Goal: Task Accomplishment & Management: Use online tool/utility

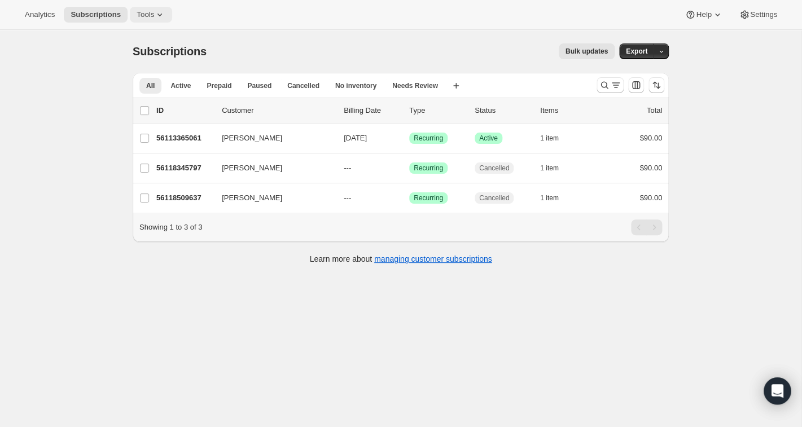
click at [165, 15] on icon at bounding box center [159, 14] width 11 height 11
click at [162, 15] on icon at bounding box center [160, 15] width 5 height 3
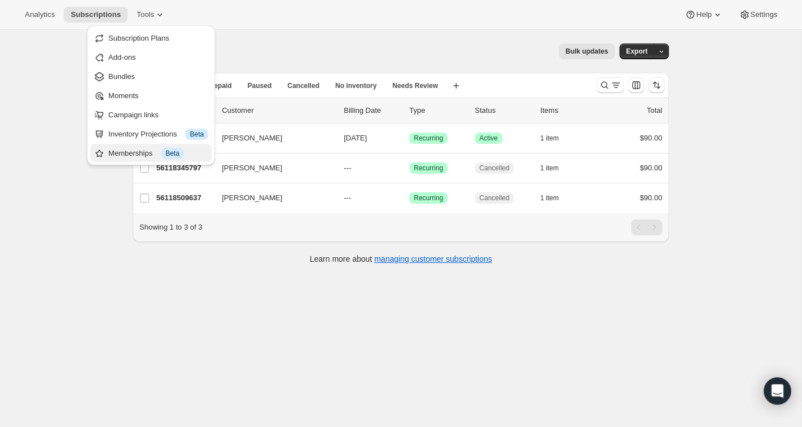
click at [134, 149] on div "Memberships Info Beta" at bounding box center [158, 153] width 100 height 11
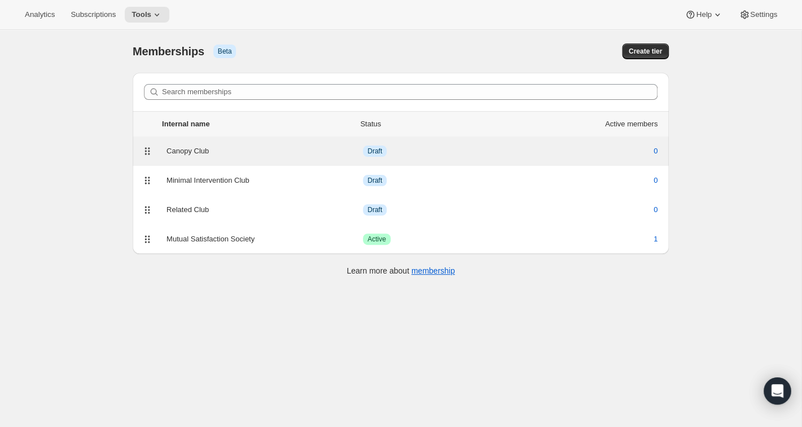
click at [184, 150] on div "Canopy Club" at bounding box center [265, 151] width 197 height 11
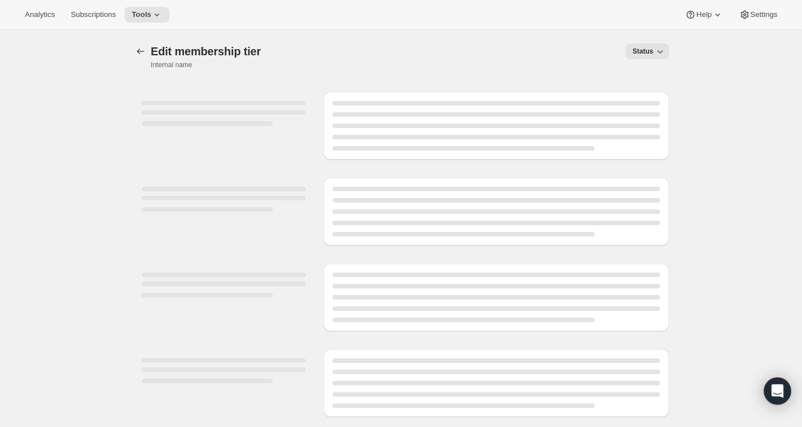
select select "products"
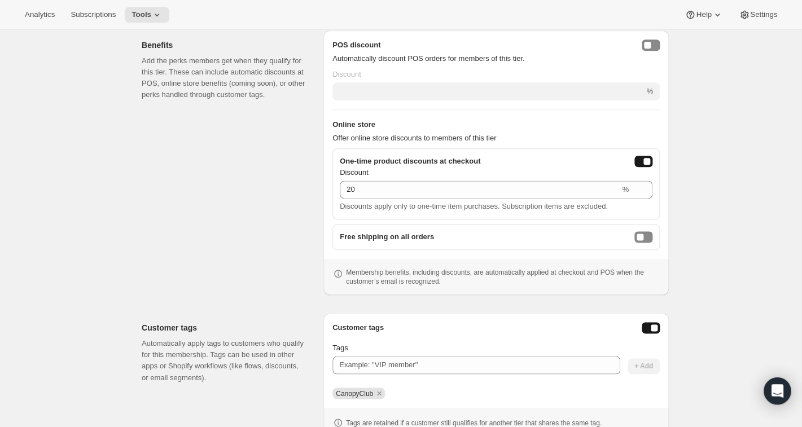
scroll to position [431, 0]
click at [381, 391] on icon "Remove CanopyClub" at bounding box center [379, 392] width 10 height 10
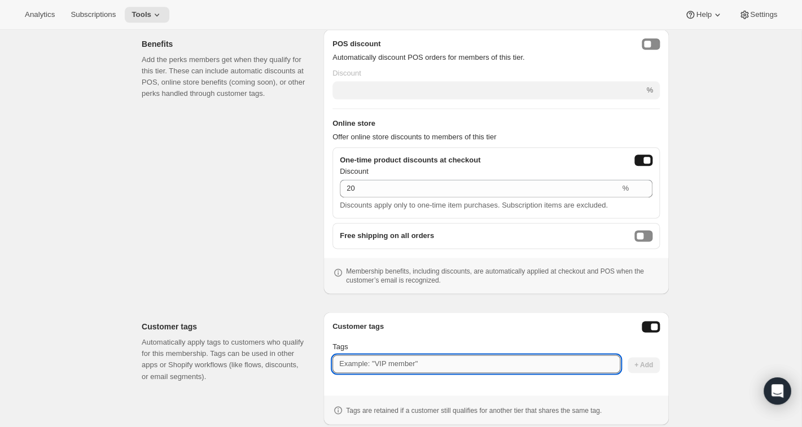
click at [370, 364] on input "Tags" at bounding box center [477, 364] width 288 height 18
type input "Canopy"
click at [642, 367] on span "+ Add" at bounding box center [644, 365] width 19 height 9
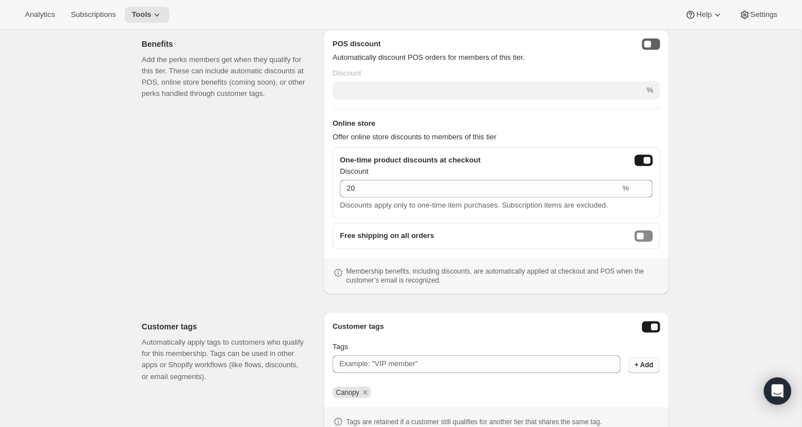
click at [657, 41] on button "posDiscountEnabled" at bounding box center [651, 43] width 18 height 11
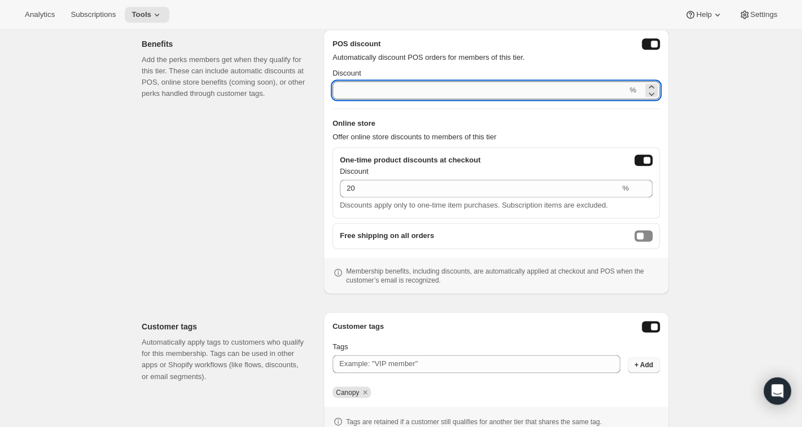
click at [553, 95] on input "Discount" at bounding box center [480, 90] width 295 height 18
type input "20"
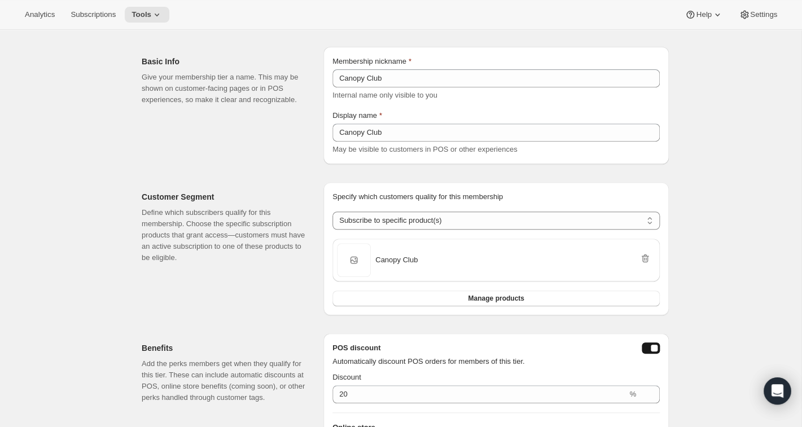
scroll to position [0, 0]
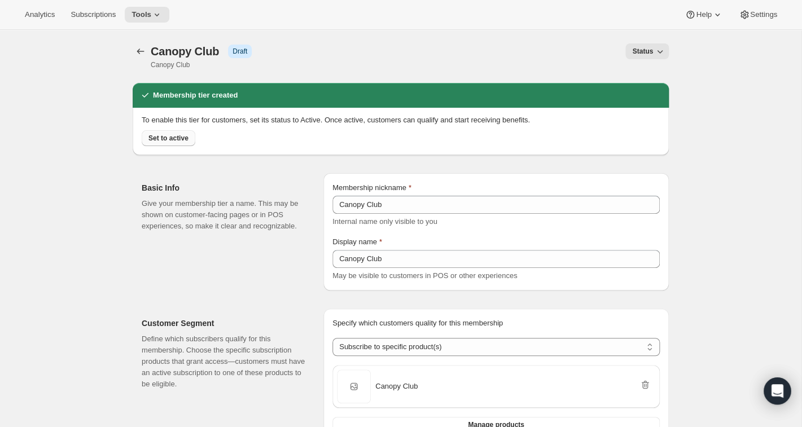
click at [178, 145] on button "Set to active" at bounding box center [169, 138] width 54 height 16
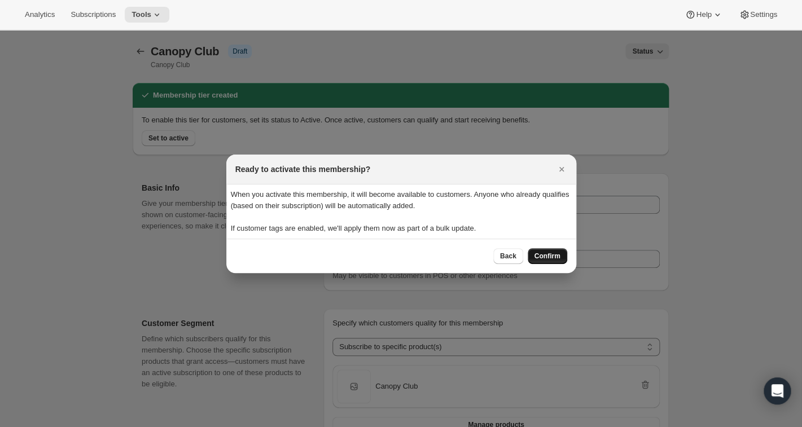
click at [546, 255] on span "Confirm" at bounding box center [548, 256] width 26 height 9
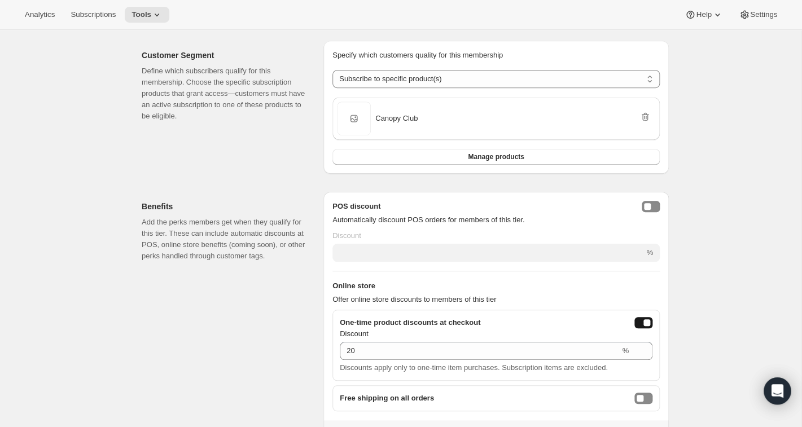
scroll to position [189, 0]
click at [654, 205] on button "posDiscountEnabled" at bounding box center [651, 204] width 18 height 11
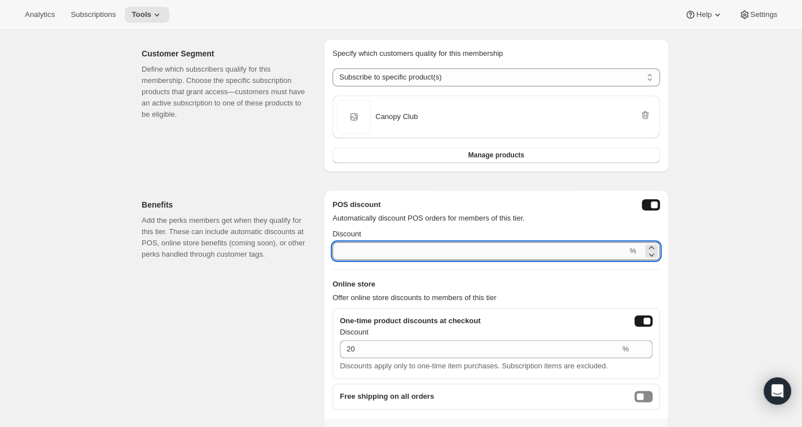
click at [591, 250] on input "Discount" at bounding box center [480, 251] width 295 height 18
type input "20"
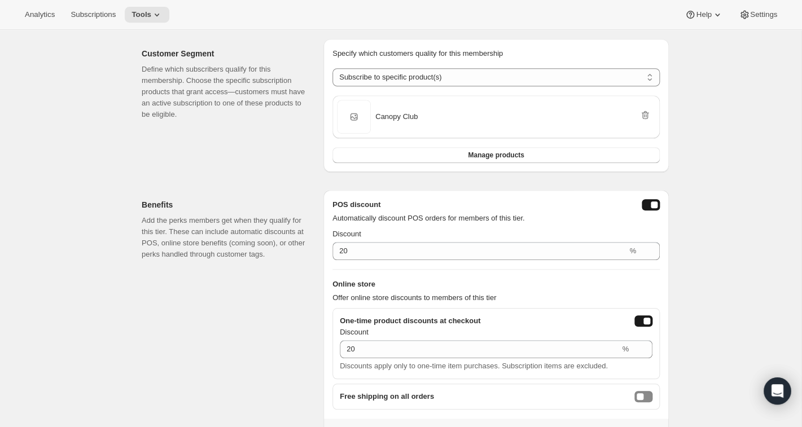
click at [654, 43] on div "Specify which customers quality for this membership Specify which customers qua…" at bounding box center [497, 105] width 346 height 133
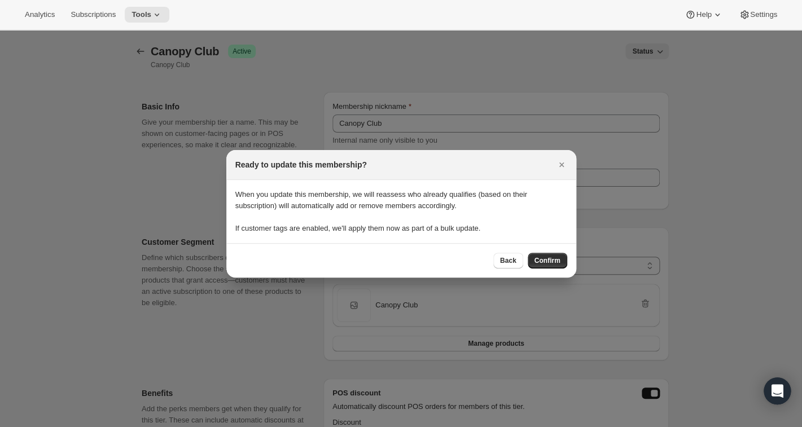
scroll to position [102, 0]
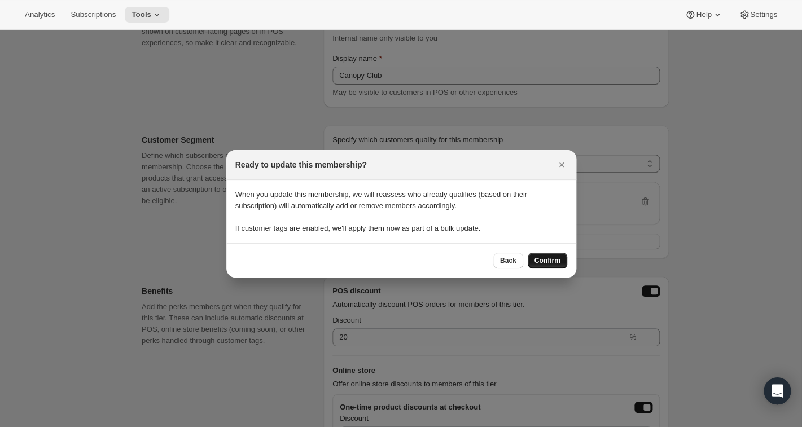
click at [544, 257] on span "Confirm" at bounding box center [548, 260] width 26 height 9
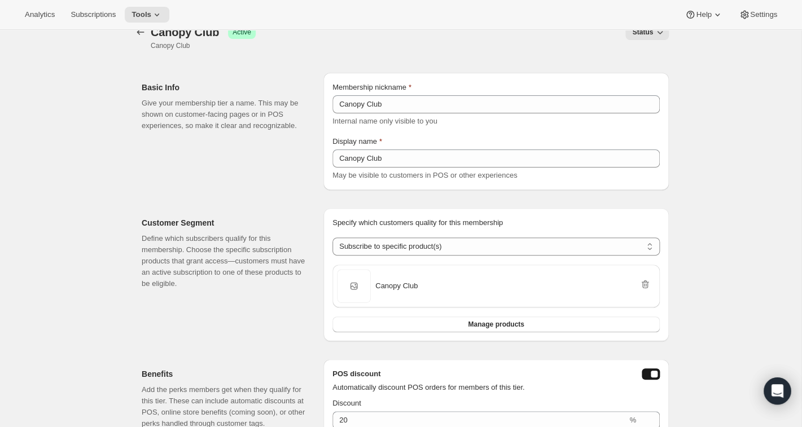
scroll to position [0, 0]
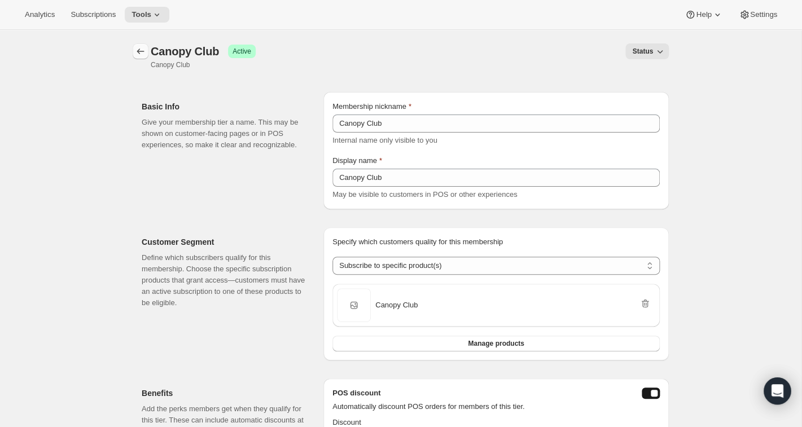
click at [142, 51] on icon "Memberships" at bounding box center [140, 51] width 11 height 11
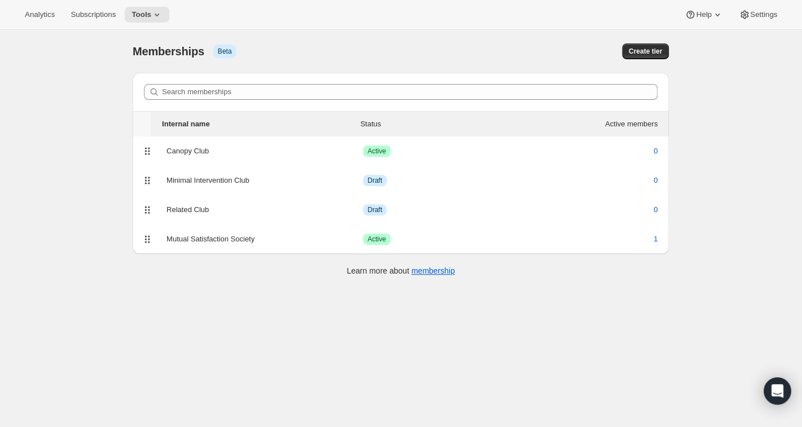
click at [169, 117] on div "Internal name Status Active members" at bounding box center [410, 124] width 518 height 25
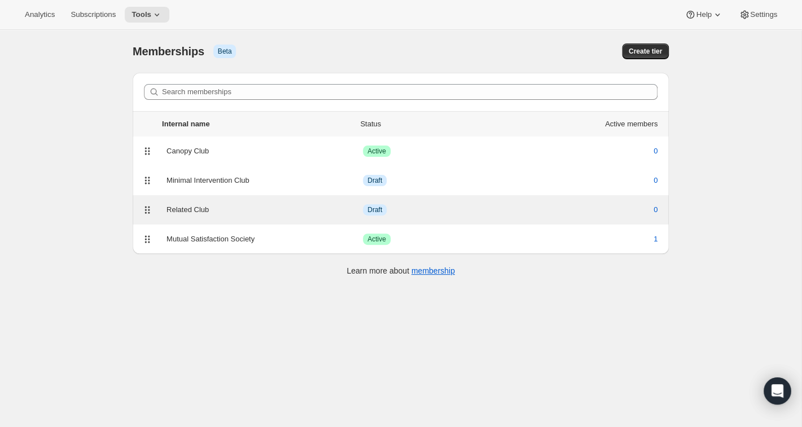
click at [181, 209] on div "Related Club" at bounding box center [265, 209] width 197 height 11
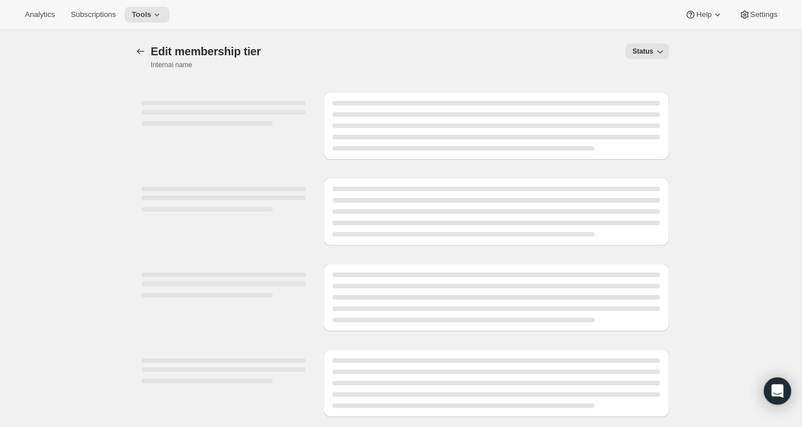
select select "products"
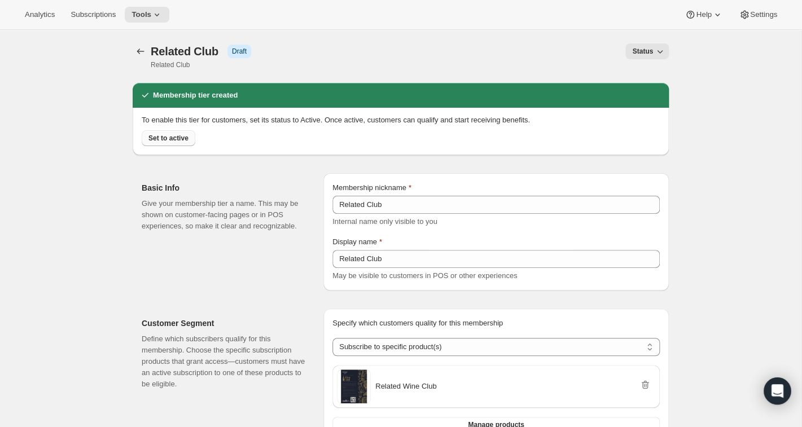
click at [174, 139] on span "Set to active" at bounding box center [169, 138] width 40 height 9
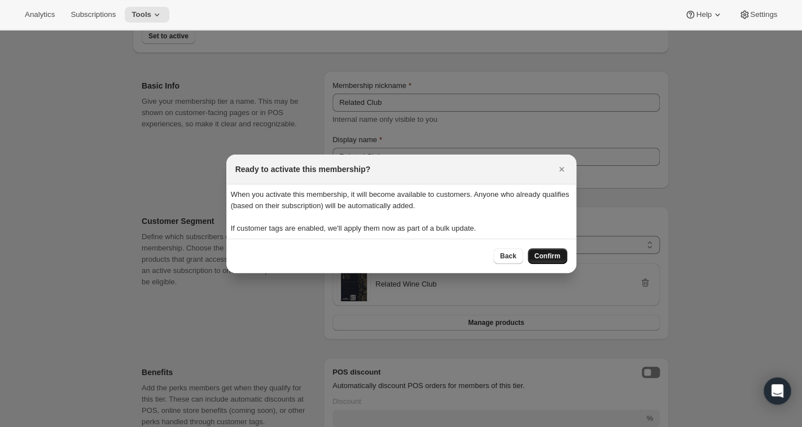
click at [549, 259] on span "Confirm" at bounding box center [548, 256] width 26 height 9
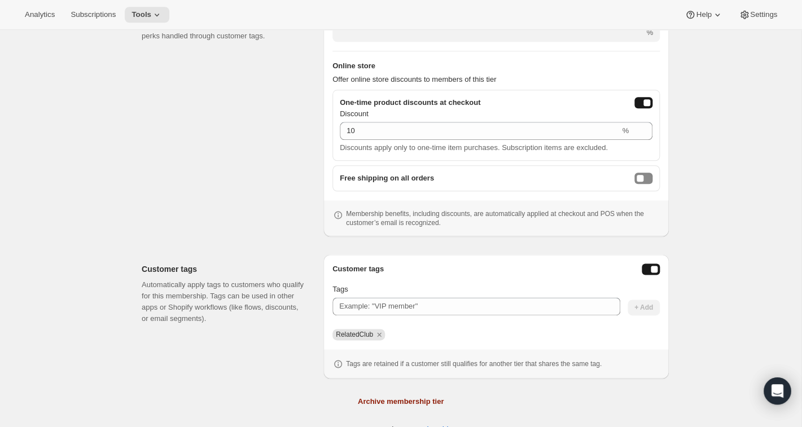
scroll to position [426, 0]
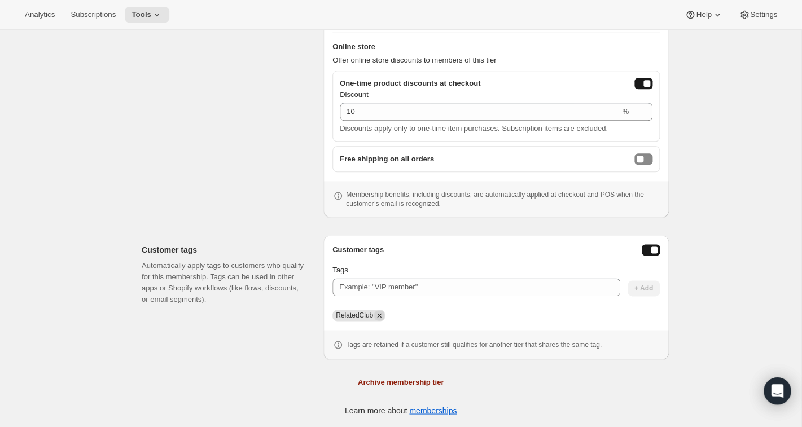
click at [381, 316] on icon "Remove RelatedClub" at bounding box center [379, 315] width 4 height 4
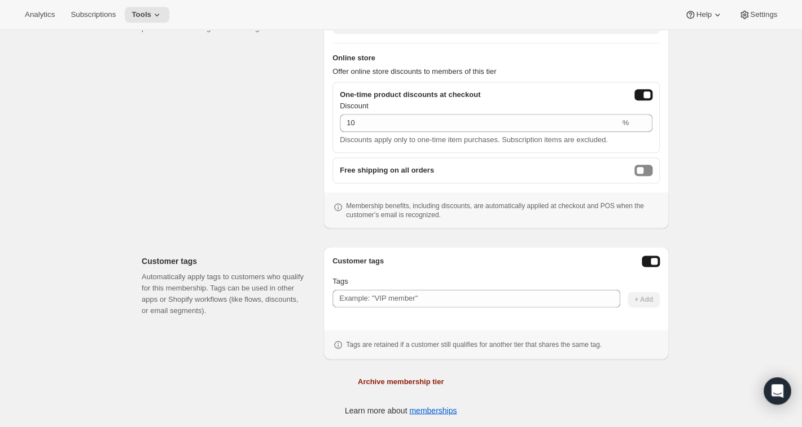
scroll to position [415, 0]
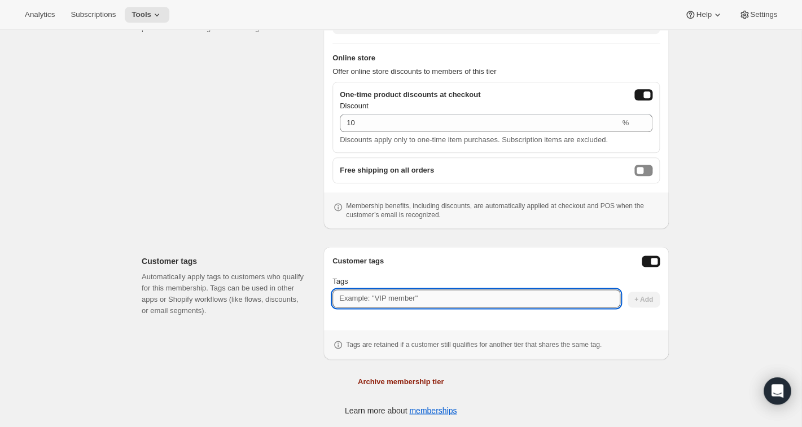
click at [601, 299] on input "Tags" at bounding box center [477, 299] width 288 height 18
type input "Related"
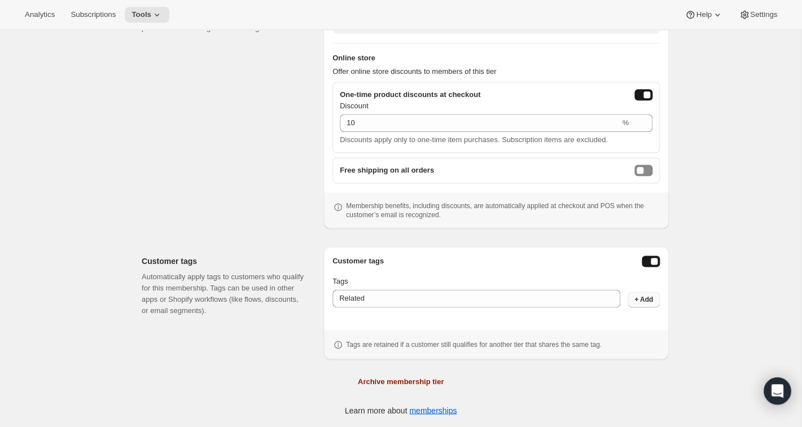
click at [645, 298] on span "+ Add" at bounding box center [644, 299] width 19 height 9
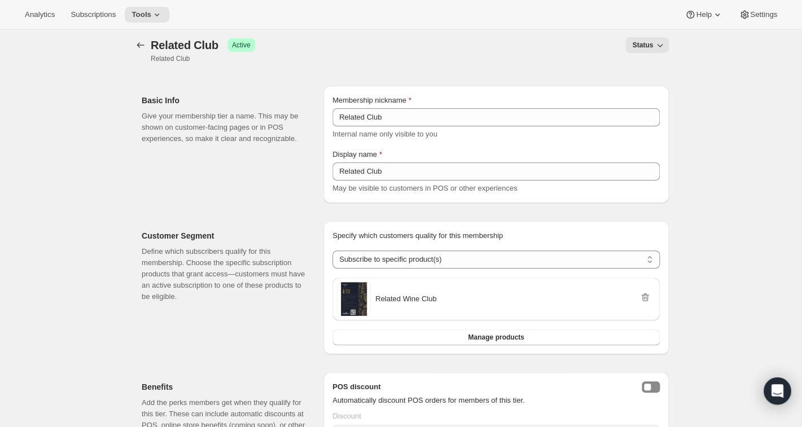
scroll to position [0, 0]
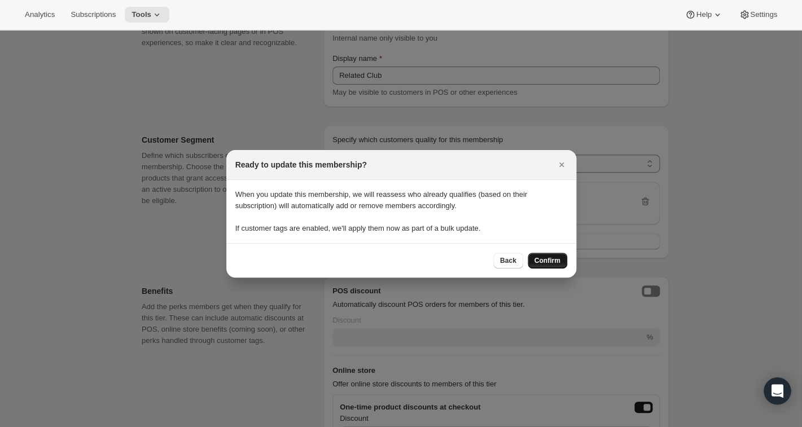
click at [537, 260] on span "Confirm" at bounding box center [548, 260] width 26 height 9
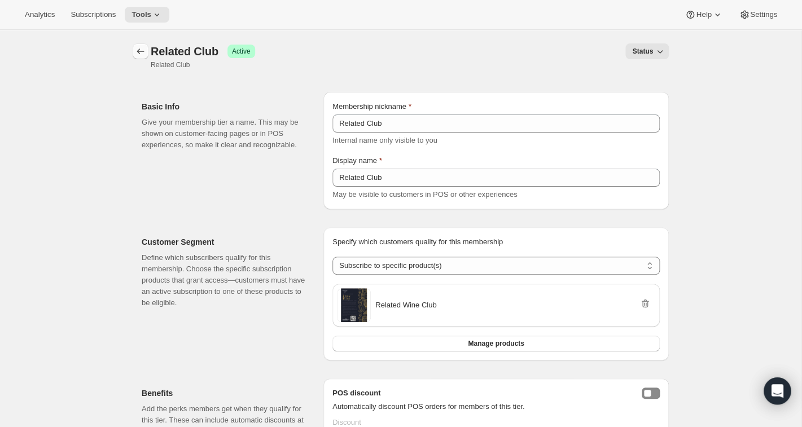
click at [141, 52] on icon "Memberships" at bounding box center [140, 52] width 7 height 6
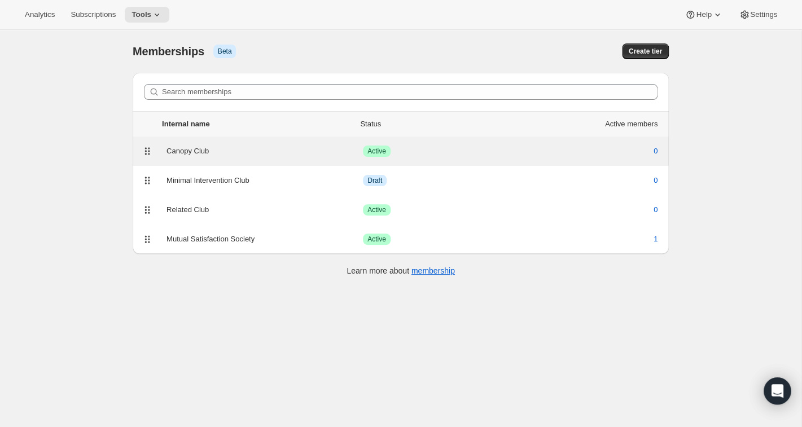
click at [178, 152] on div "Canopy Club" at bounding box center [265, 151] width 197 height 11
select select "products"
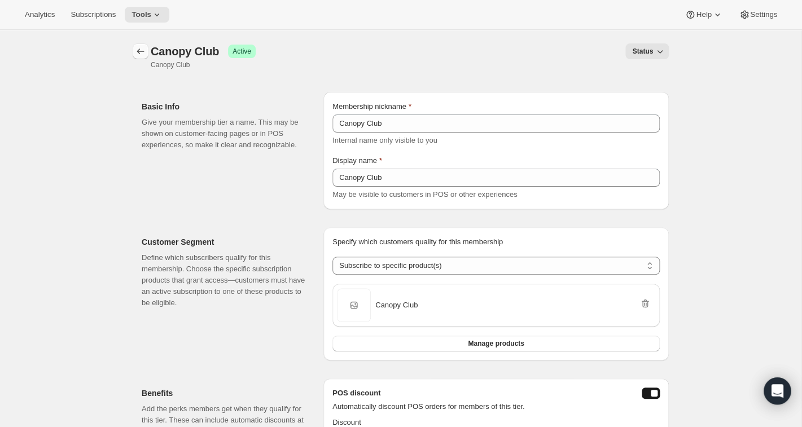
click at [138, 54] on icon "Memberships" at bounding box center [140, 51] width 11 height 11
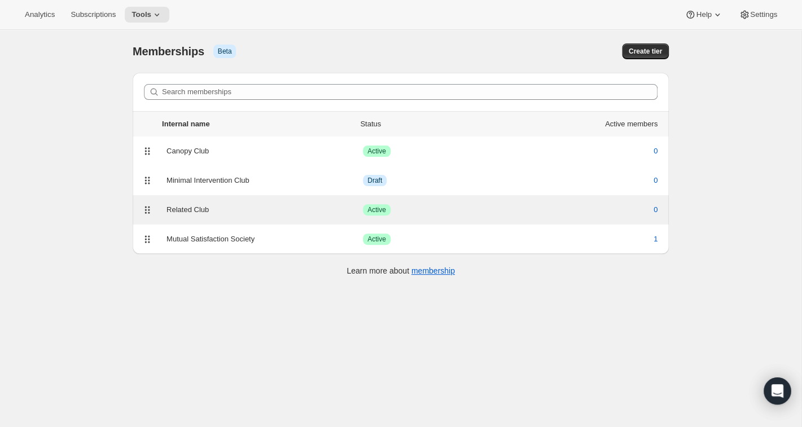
click at [182, 212] on div "Related Club" at bounding box center [265, 209] width 197 height 11
select select "products"
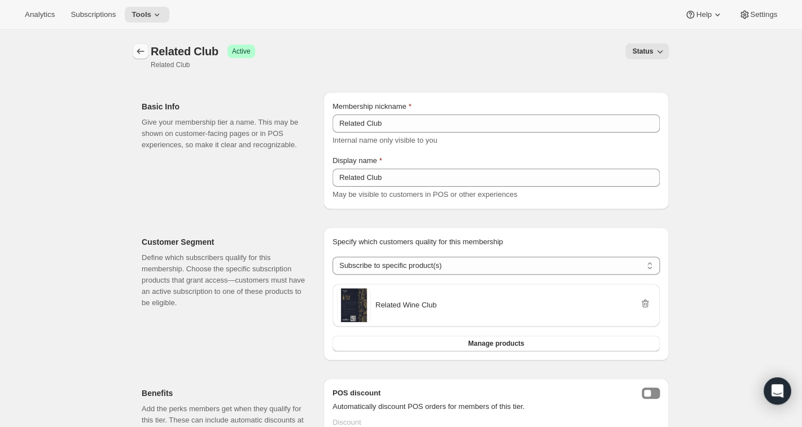
click at [141, 53] on icon "Memberships" at bounding box center [140, 51] width 11 height 11
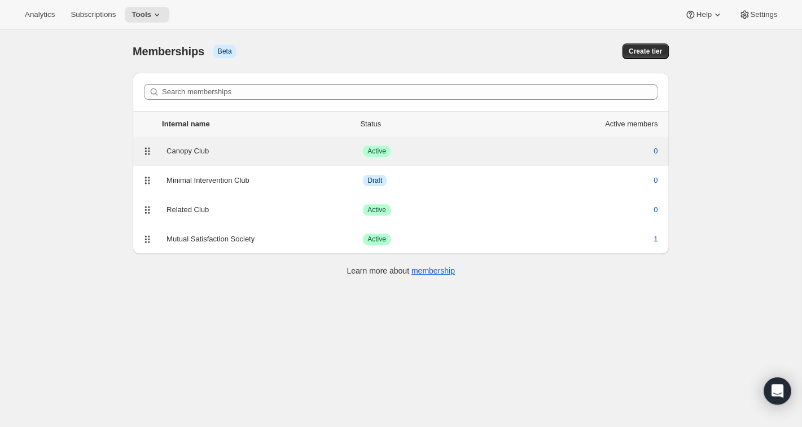
click at [201, 150] on div "Canopy Club" at bounding box center [265, 151] width 197 height 11
select select "products"
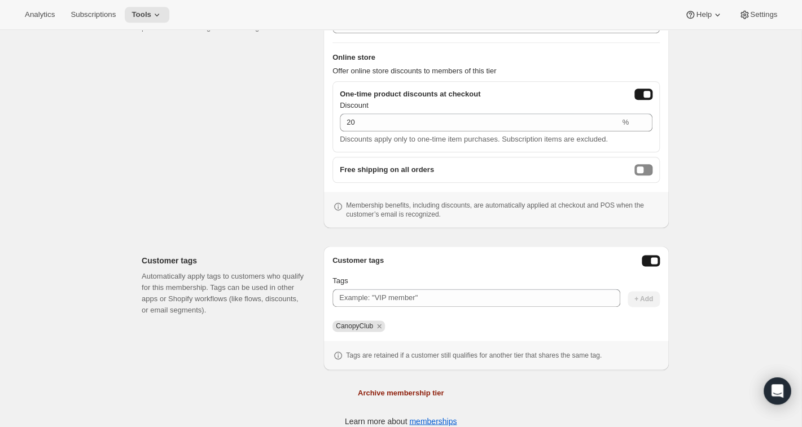
scroll to position [417, 0]
click at [381, 325] on icon "Remove CanopyClub" at bounding box center [379, 325] width 4 height 4
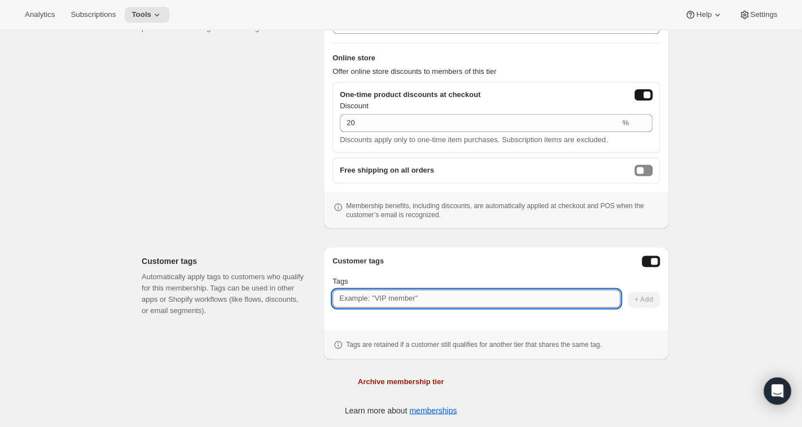
click at [374, 299] on input "Tags" at bounding box center [477, 299] width 288 height 18
type input "Canopy"
click at [643, 297] on span "+ Add" at bounding box center [644, 299] width 19 height 9
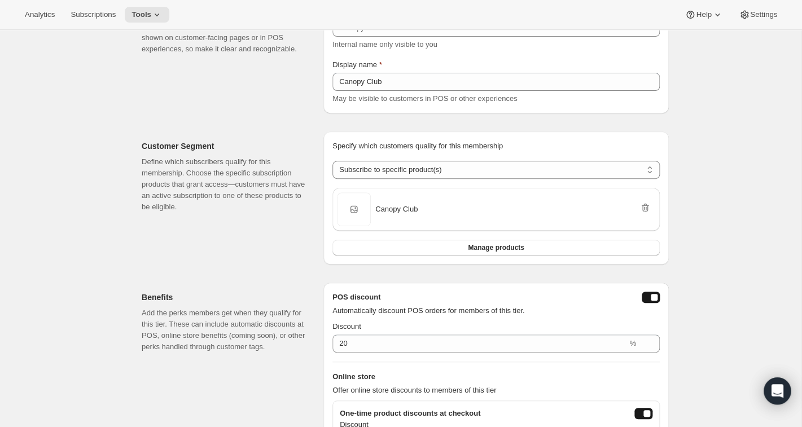
scroll to position [0, 0]
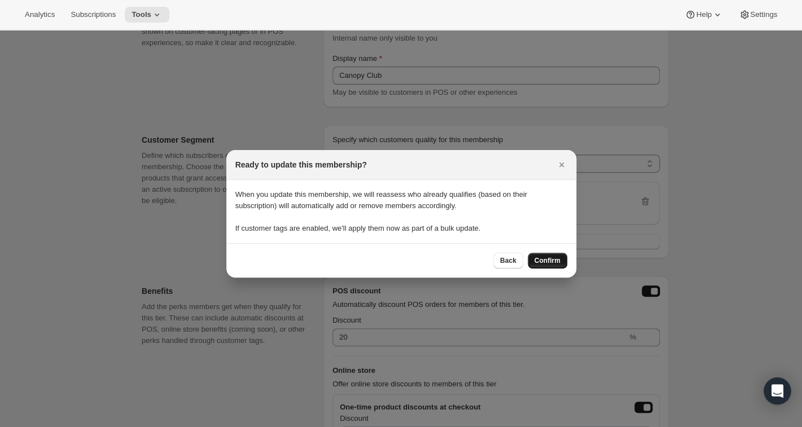
click at [552, 260] on span "Confirm" at bounding box center [548, 260] width 26 height 9
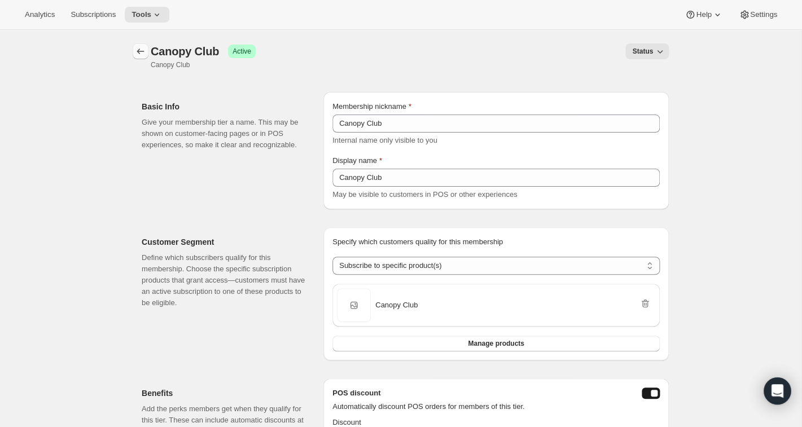
click at [138, 58] on button "Memberships" at bounding box center [141, 51] width 16 height 16
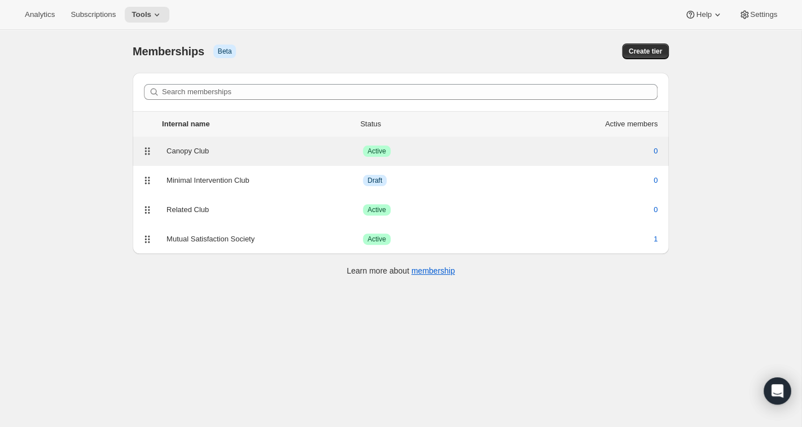
click at [195, 153] on div "Canopy Club" at bounding box center [265, 151] width 197 height 11
select select "products"
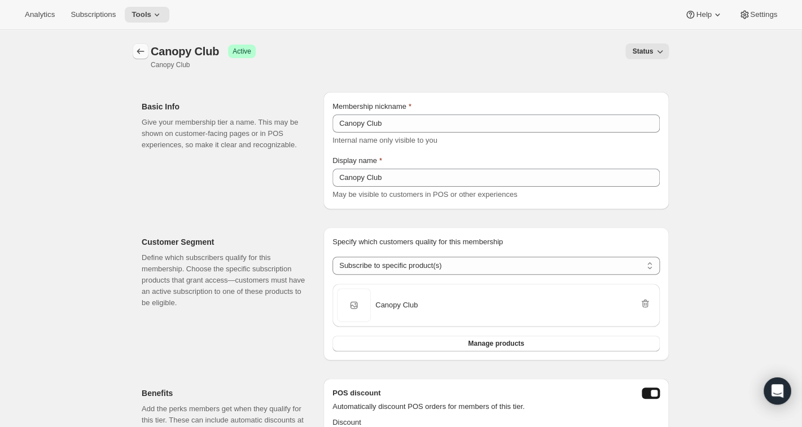
click at [140, 53] on icon "Memberships" at bounding box center [140, 51] width 11 height 11
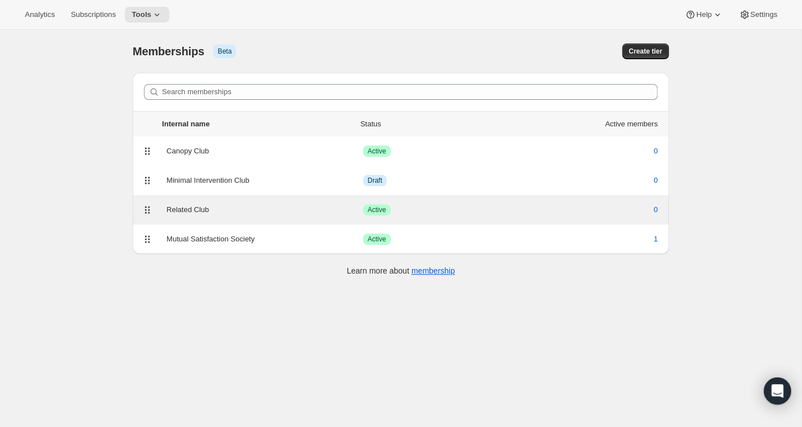
click at [188, 212] on div "Related Club" at bounding box center [265, 209] width 197 height 11
select select "products"
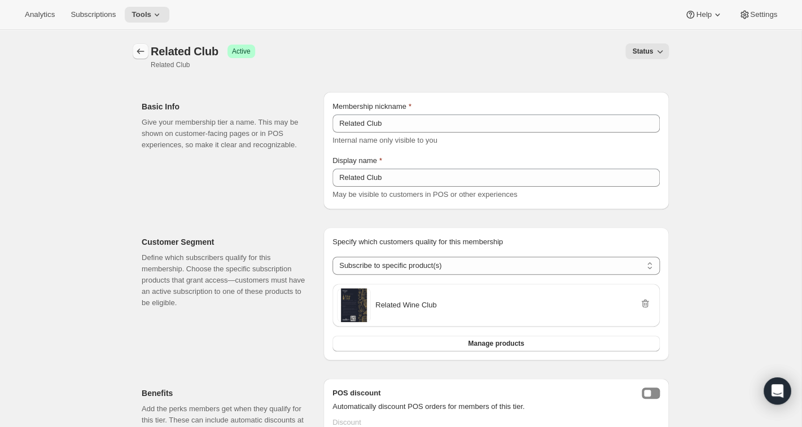
click at [142, 54] on icon "Memberships" at bounding box center [140, 51] width 11 height 11
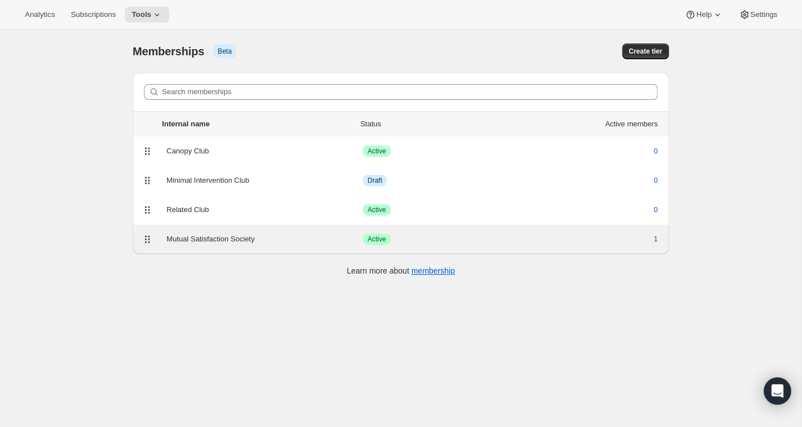
click at [191, 239] on div "Mutual Satisfaction Society" at bounding box center [265, 239] width 197 height 11
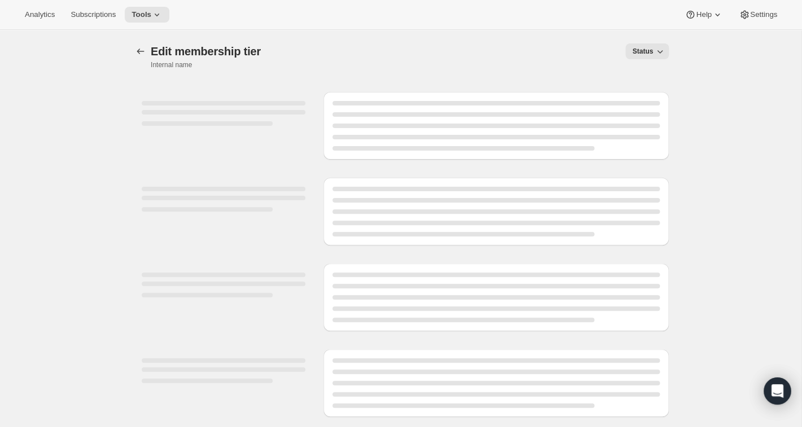
select select "products"
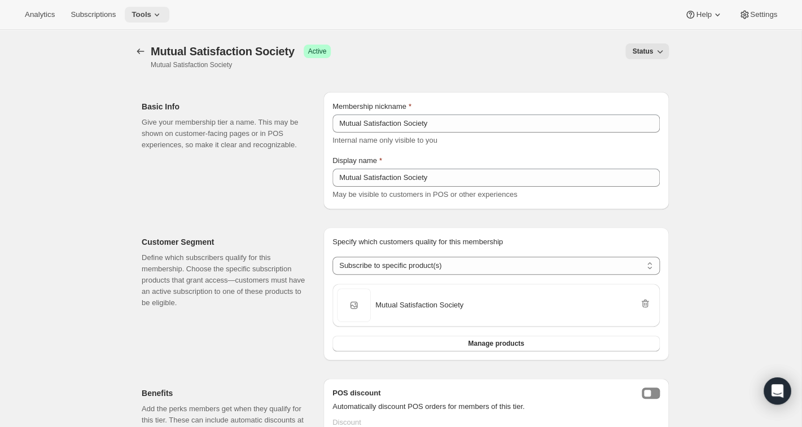
click at [163, 17] on icon at bounding box center [156, 14] width 11 height 11
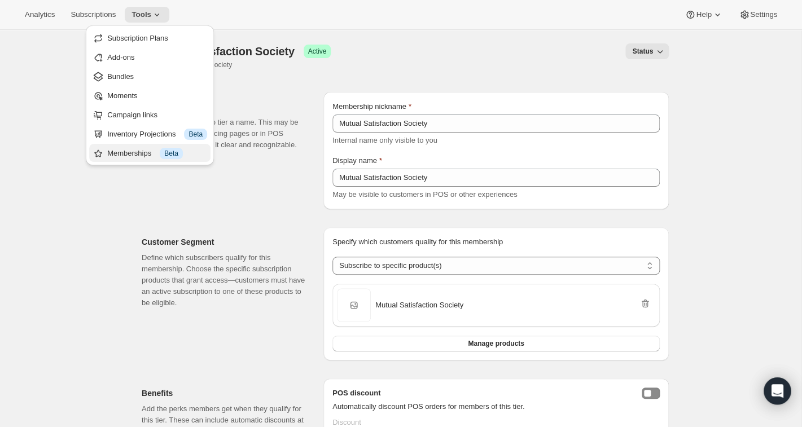
click at [145, 150] on div "Memberships Info Beta" at bounding box center [157, 153] width 100 height 11
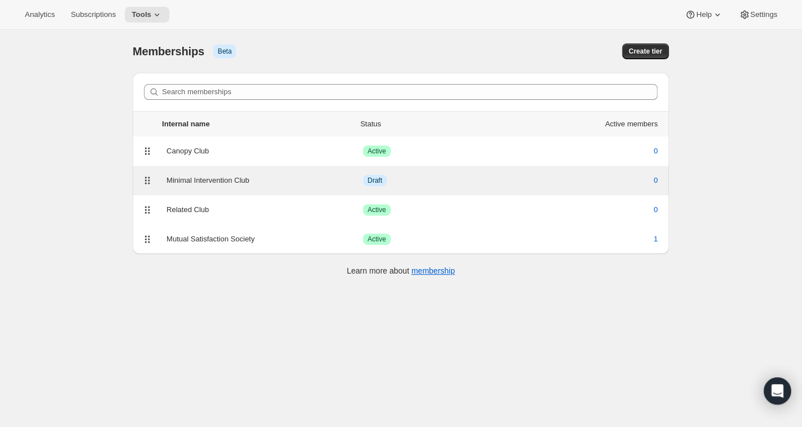
click at [194, 179] on div "Minimal Intervention Club" at bounding box center [265, 180] width 197 height 11
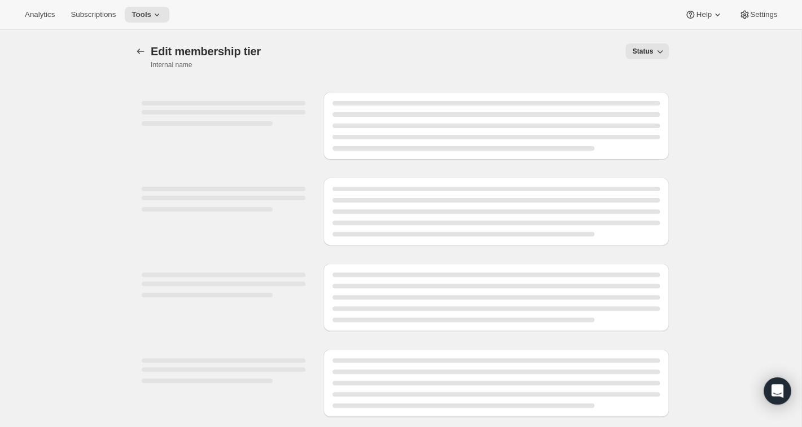
select select "products"
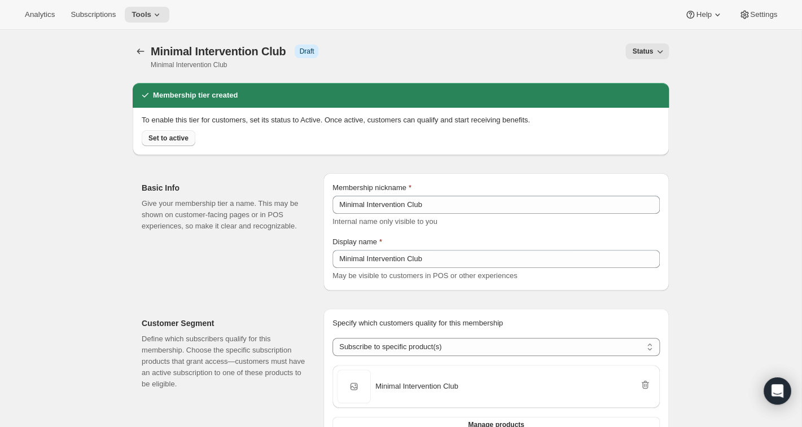
click at [176, 139] on span "Set to active" at bounding box center [169, 138] width 40 height 9
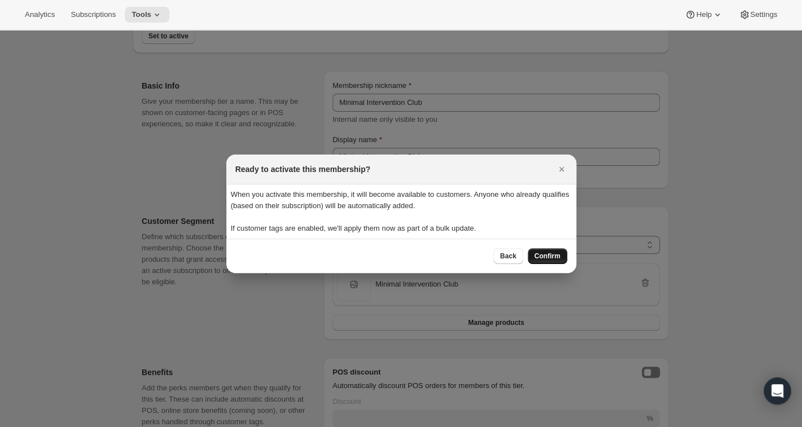
click at [550, 256] on span "Confirm" at bounding box center [548, 256] width 26 height 9
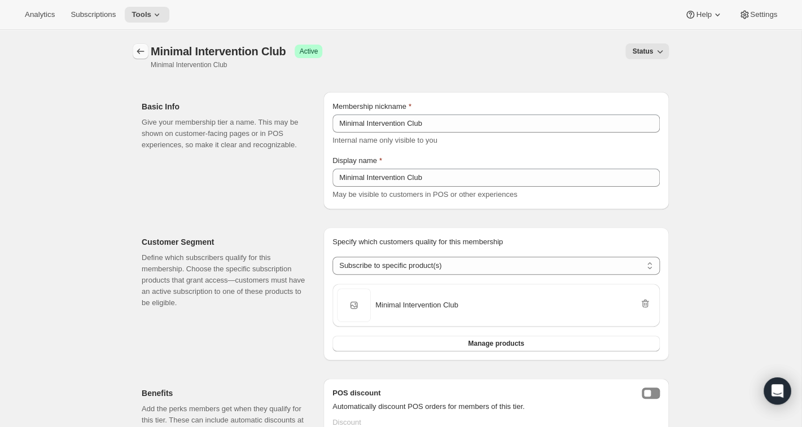
click at [141, 56] on icon "Memberships" at bounding box center [140, 51] width 11 height 11
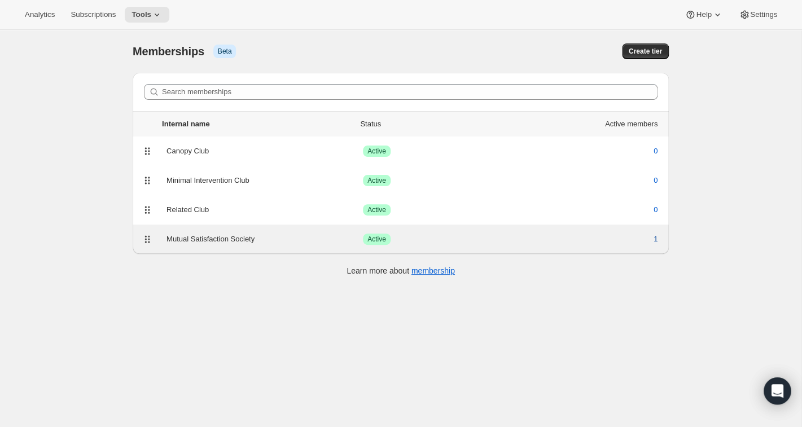
click at [654, 239] on span "1" at bounding box center [656, 239] width 4 height 11
select select "products"
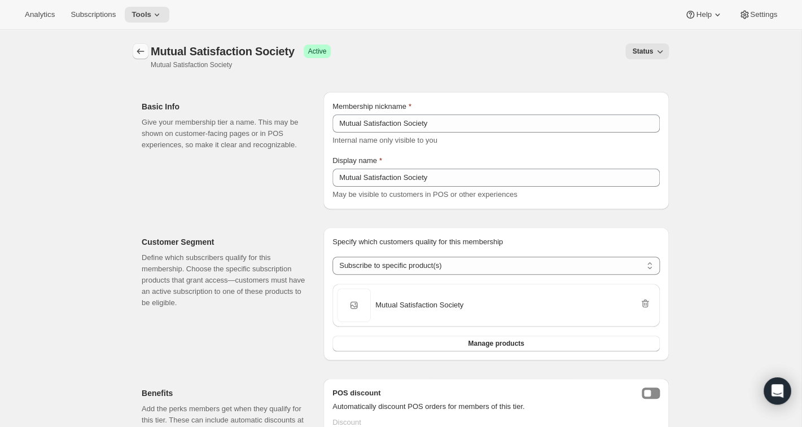
click at [145, 50] on icon "Memberships" at bounding box center [140, 51] width 11 height 11
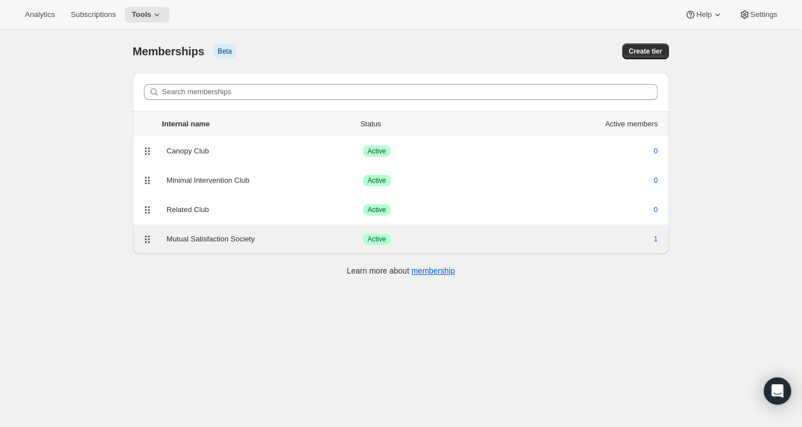
click at [186, 237] on div "Mutual Satisfaction Society" at bounding box center [265, 239] width 197 height 11
select select "products"
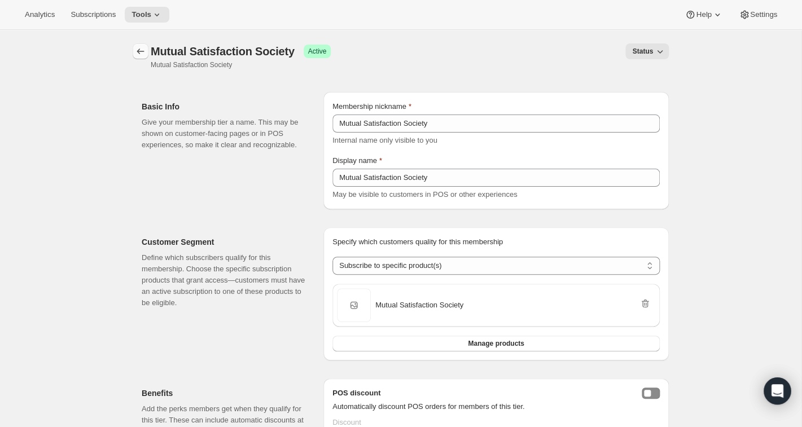
click at [141, 49] on icon "Memberships" at bounding box center [140, 51] width 11 height 11
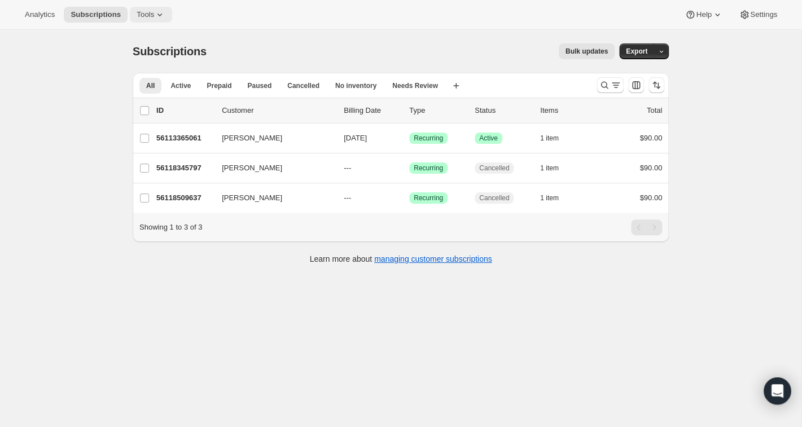
click at [163, 12] on icon at bounding box center [159, 14] width 11 height 11
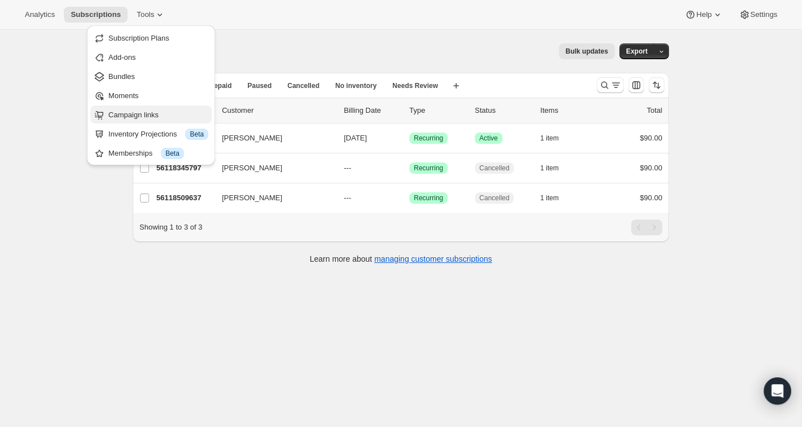
click at [142, 113] on span "Campaign links" at bounding box center [133, 115] width 50 height 8
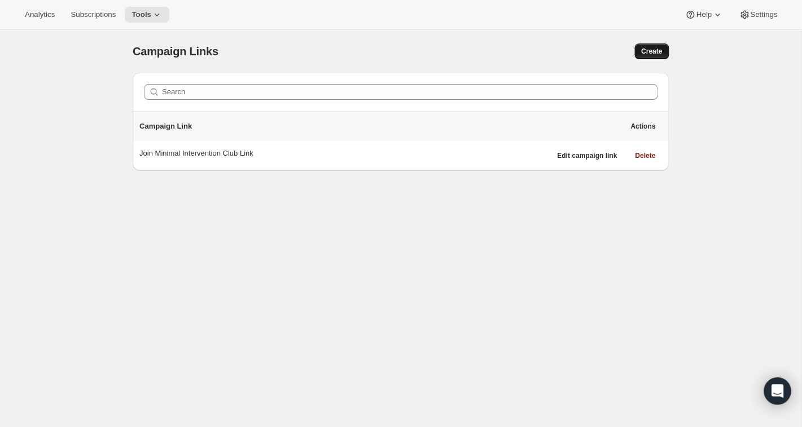
click at [652, 51] on span "Create" at bounding box center [651, 51] width 21 height 9
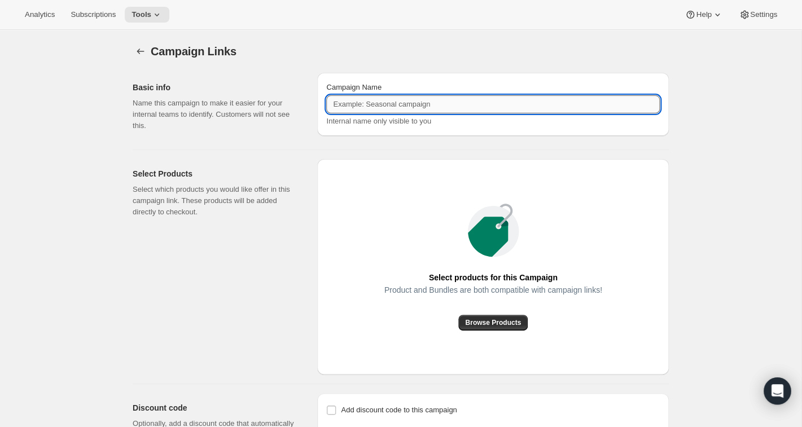
click at [505, 109] on input "Campaign Name" at bounding box center [493, 104] width 334 height 18
type input "50% Off MSS Club Link"
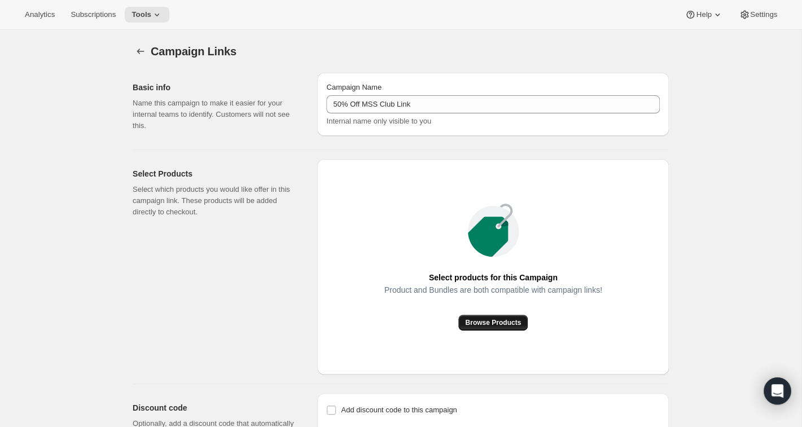
click at [516, 326] on span "Browse Products" at bounding box center [493, 322] width 56 height 9
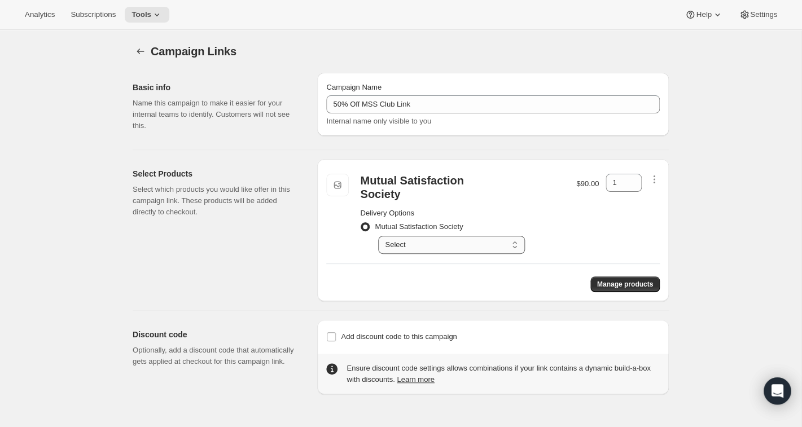
select select "gid://shopify/SellingPlan/1761411141"
click option "Deliver every month on the 15th." at bounding box center [0, 0] width 0 height 0
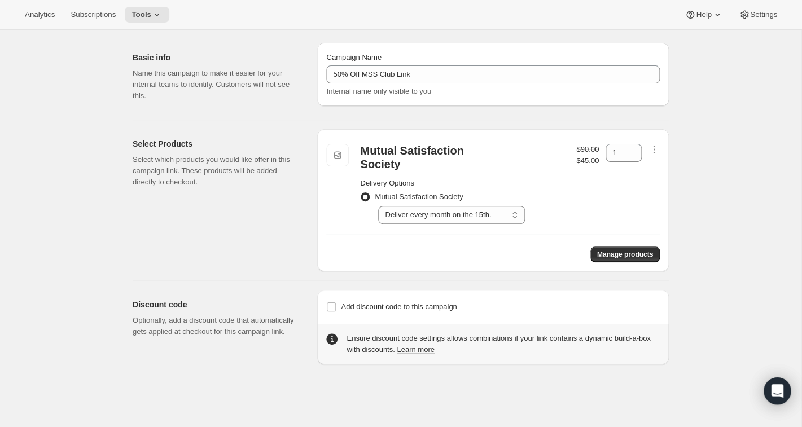
scroll to position [21, 0]
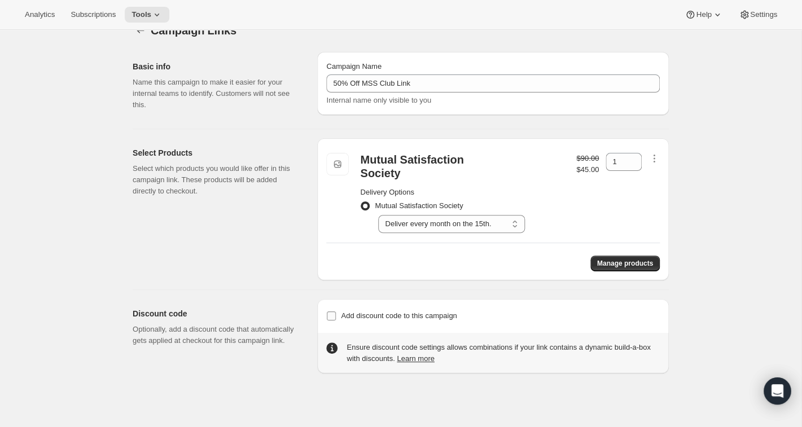
click at [330, 312] on input "Add discount code to this campaign" at bounding box center [331, 316] width 9 height 9
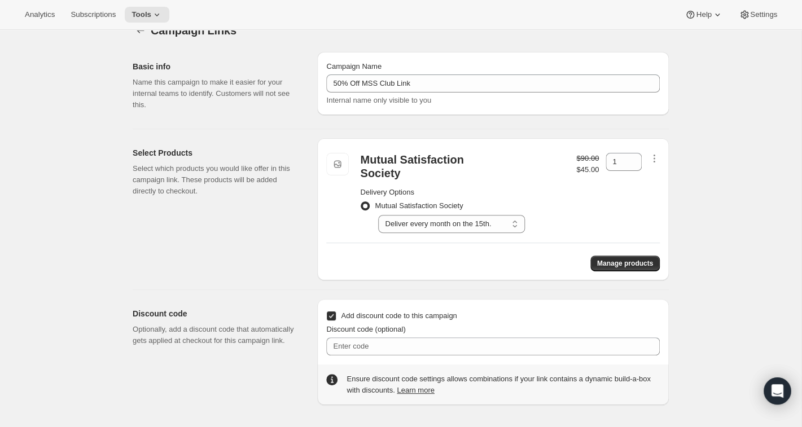
click at [330, 312] on input "Add discount code to this campaign" at bounding box center [331, 316] width 9 height 9
checkbox input "false"
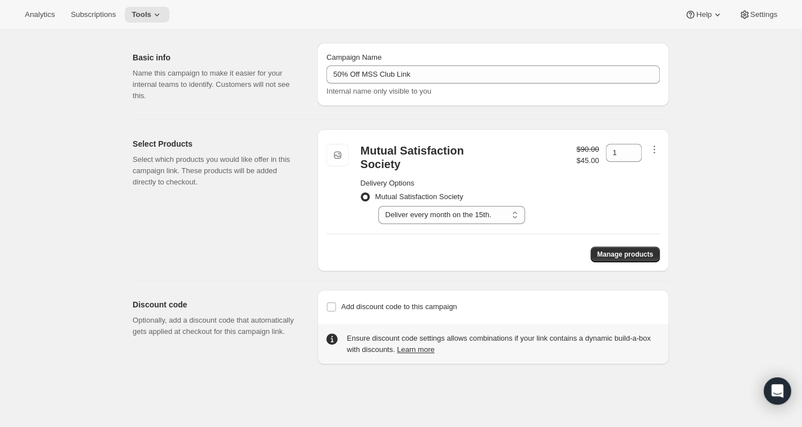
scroll to position [0, 0]
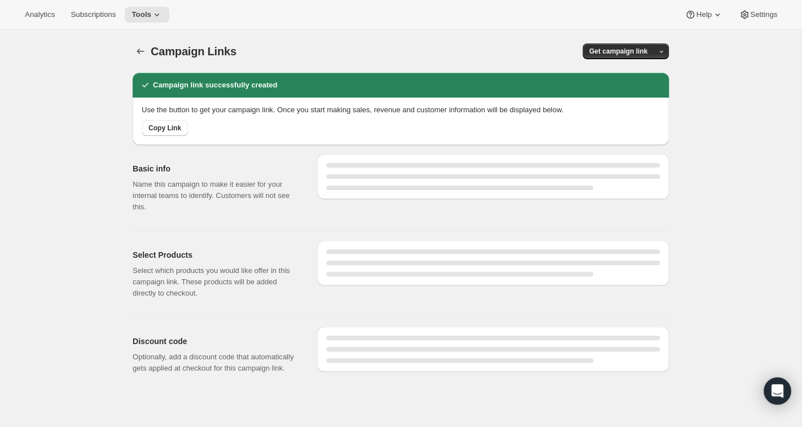
select select "gid://shopify/SellingPlan/1761411141"
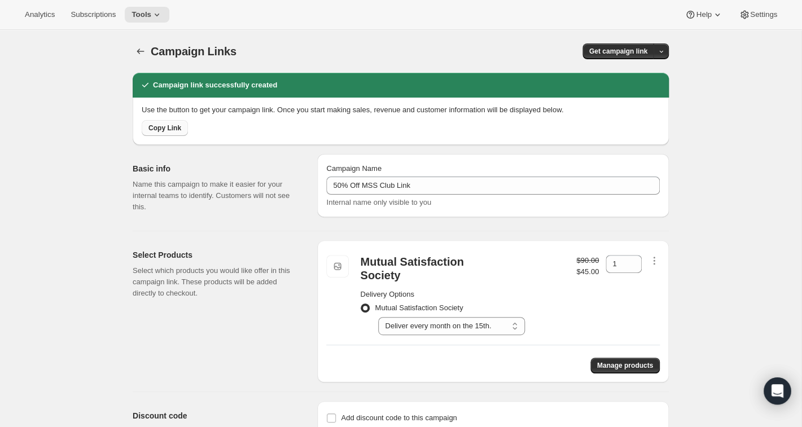
click at [175, 129] on span "Copy Link" at bounding box center [165, 128] width 33 height 9
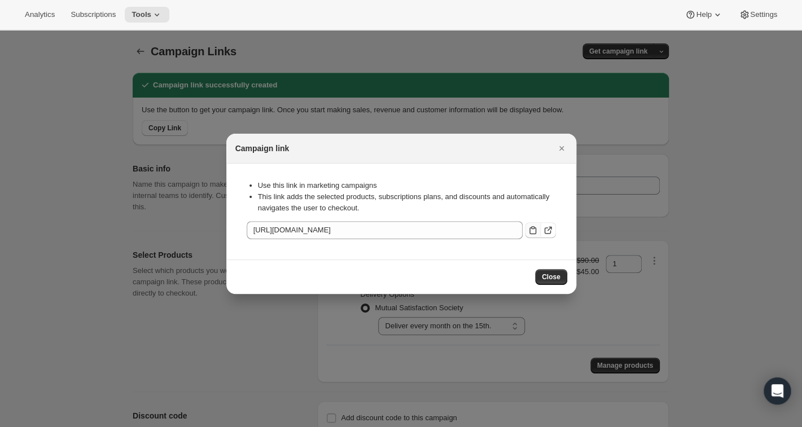
click at [536, 232] on icon ":r2g:" at bounding box center [532, 230] width 11 height 11
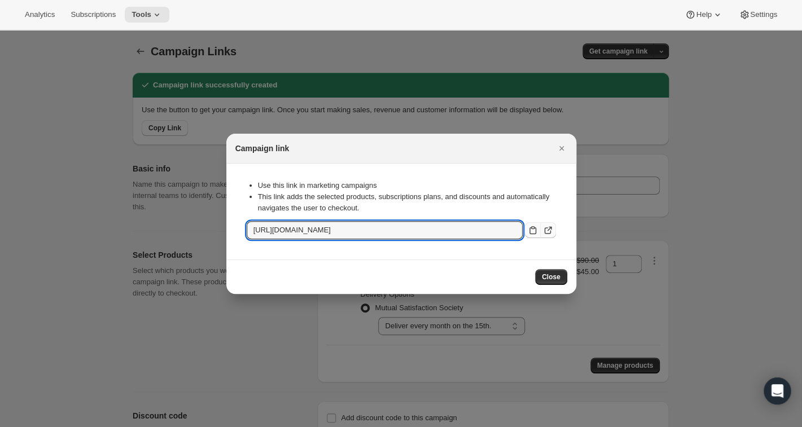
click at [550, 230] on icon ":r2g:" at bounding box center [548, 230] width 11 height 11
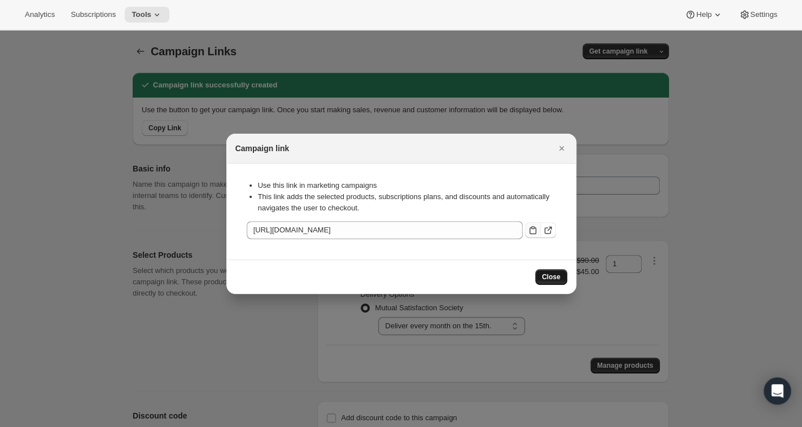
click at [556, 279] on span "Close" at bounding box center [551, 277] width 19 height 9
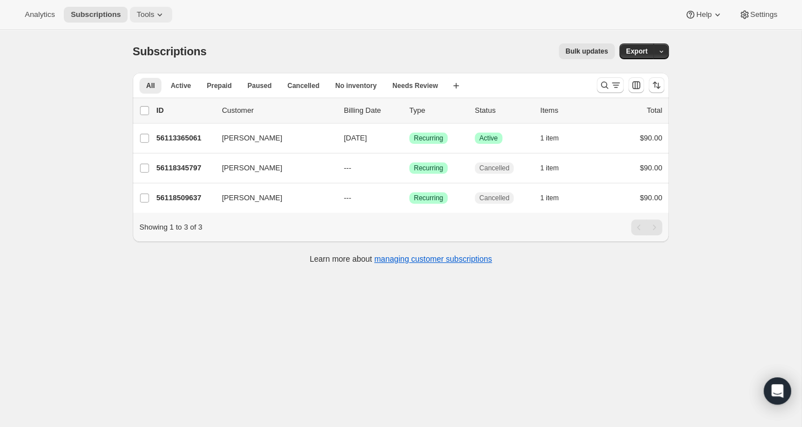
click at [164, 10] on icon at bounding box center [159, 14] width 11 height 11
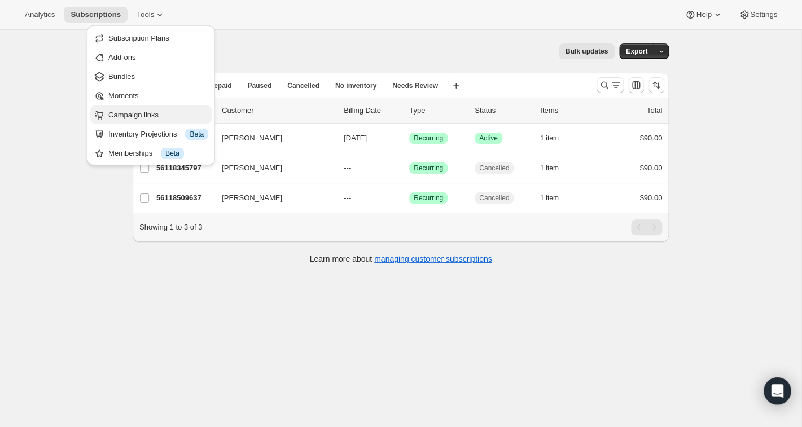
click at [139, 118] on span "Campaign links" at bounding box center [133, 115] width 50 height 8
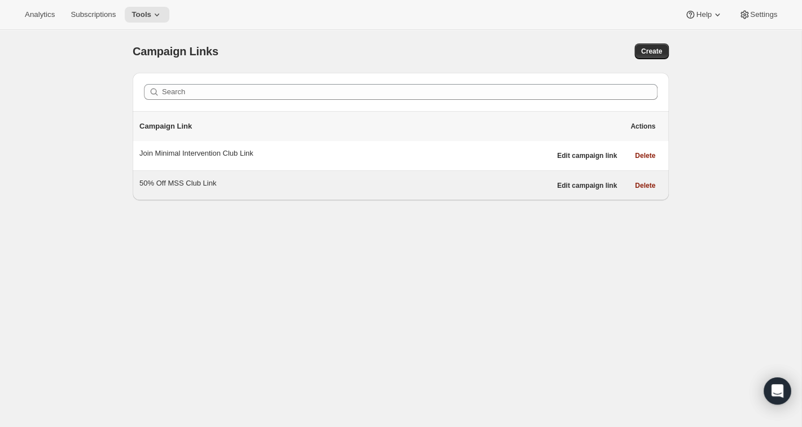
click at [195, 181] on div "50% Off MSS Club Link" at bounding box center [344, 183] width 411 height 11
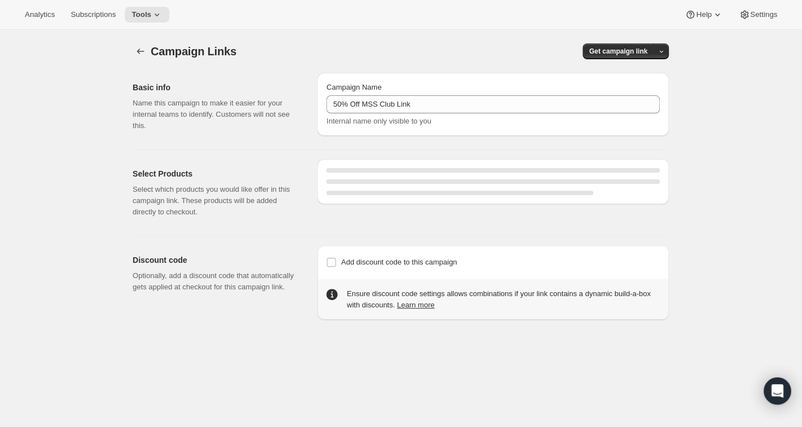
select select "gid://shopify/SellingPlan/1761411141"
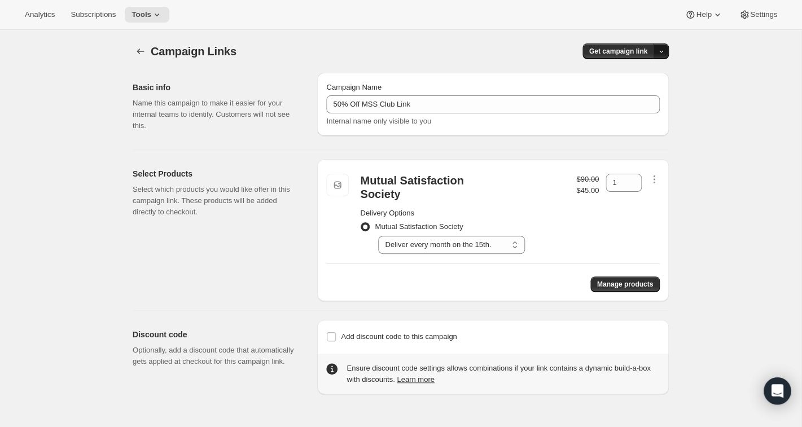
click at [659, 51] on icon "button" at bounding box center [661, 51] width 7 height 7
click at [641, 90] on span "QR Code" at bounding box center [645, 94] width 30 height 8
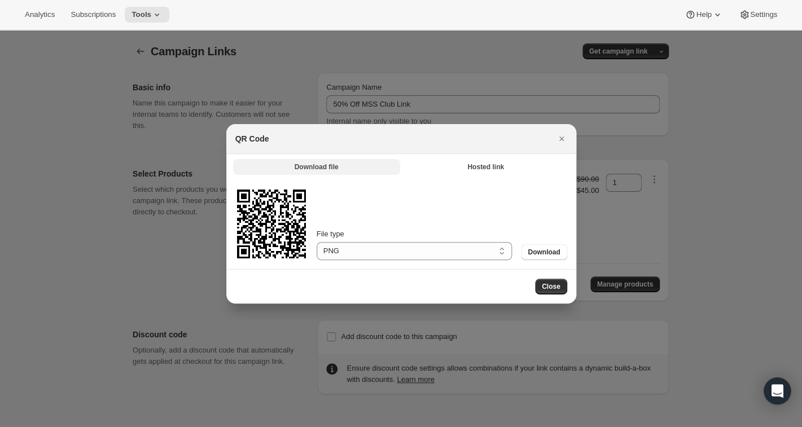
click at [344, 167] on button "Download file" at bounding box center [316, 167] width 167 height 16
click at [290, 225] on icon ":r24:" at bounding box center [271, 224] width 68 height 68
click at [349, 168] on button "Download file" at bounding box center [316, 167] width 167 height 16
click at [289, 242] on icon ":r24:" at bounding box center [271, 224] width 72 height 72
click at [497, 170] on span "Hosted link" at bounding box center [486, 167] width 37 height 9
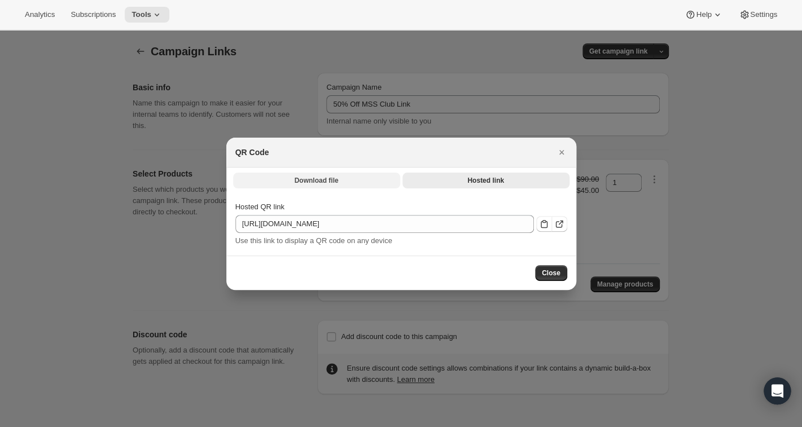
click at [327, 182] on span "Download file" at bounding box center [317, 180] width 44 height 9
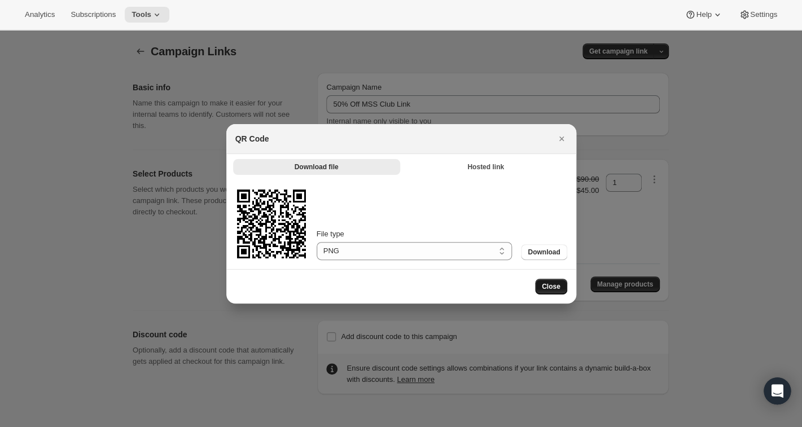
click at [557, 288] on span "Close" at bounding box center [551, 286] width 19 height 9
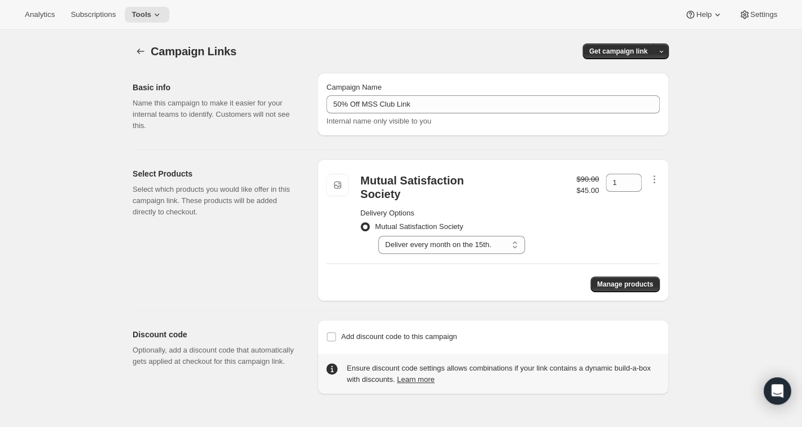
click at [717, 315] on div "Campaign Links. This page is ready Campaign Links Get campaign link Basic info …" at bounding box center [401, 243] width 802 height 427
click at [645, 51] on span "Get campaign link" at bounding box center [619, 51] width 58 height 9
click at [641, 73] on span "Copy Link" at bounding box center [646, 75] width 33 height 8
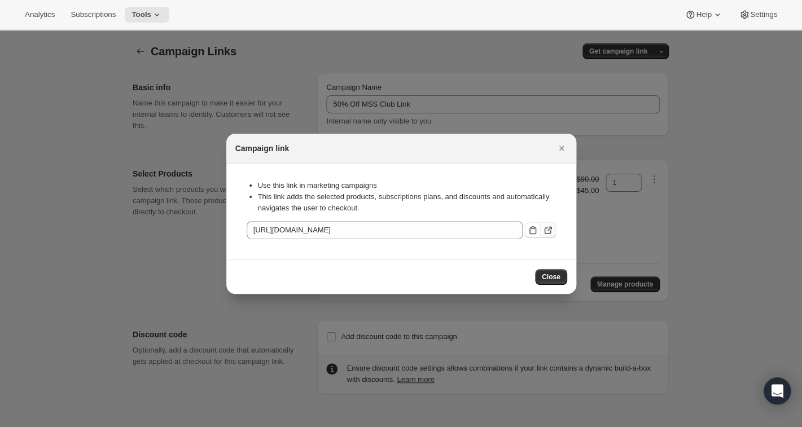
click at [549, 230] on icon ":r22:" at bounding box center [548, 230] width 11 height 11
click at [552, 232] on icon ":r22:" at bounding box center [548, 230] width 11 height 11
click at [561, 148] on icon "Close" at bounding box center [561, 148] width 5 height 5
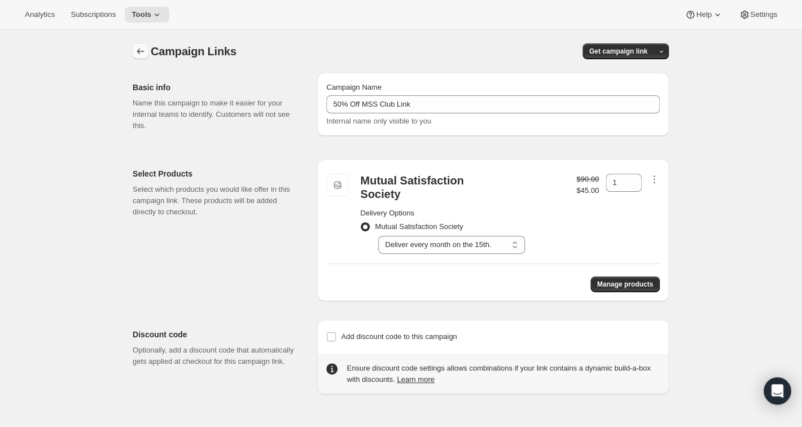
click at [139, 51] on icon "button" at bounding box center [140, 51] width 11 height 11
